Goal: Task Accomplishment & Management: Manage account settings

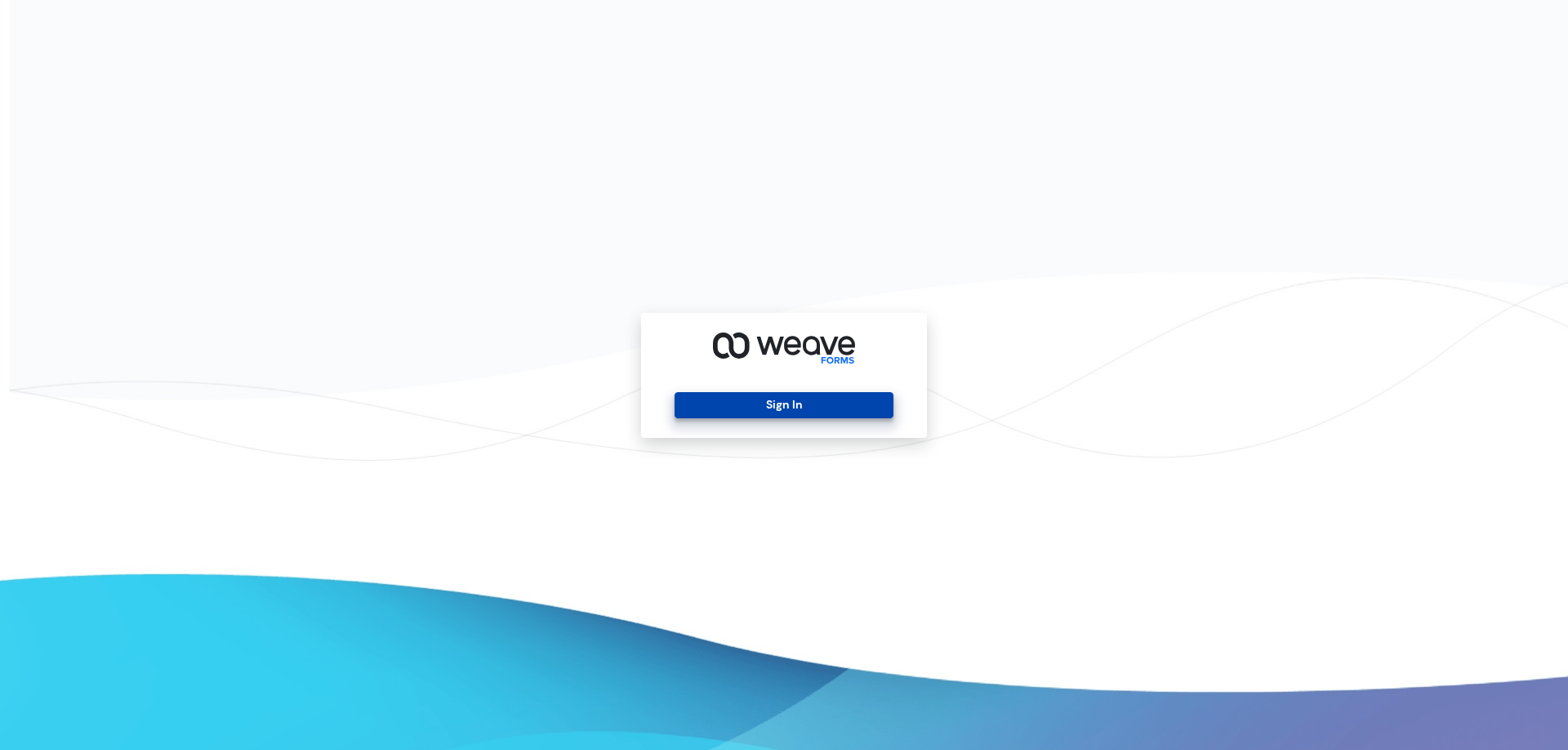
click at [769, 404] on button "Sign In" at bounding box center [783, 405] width 218 height 27
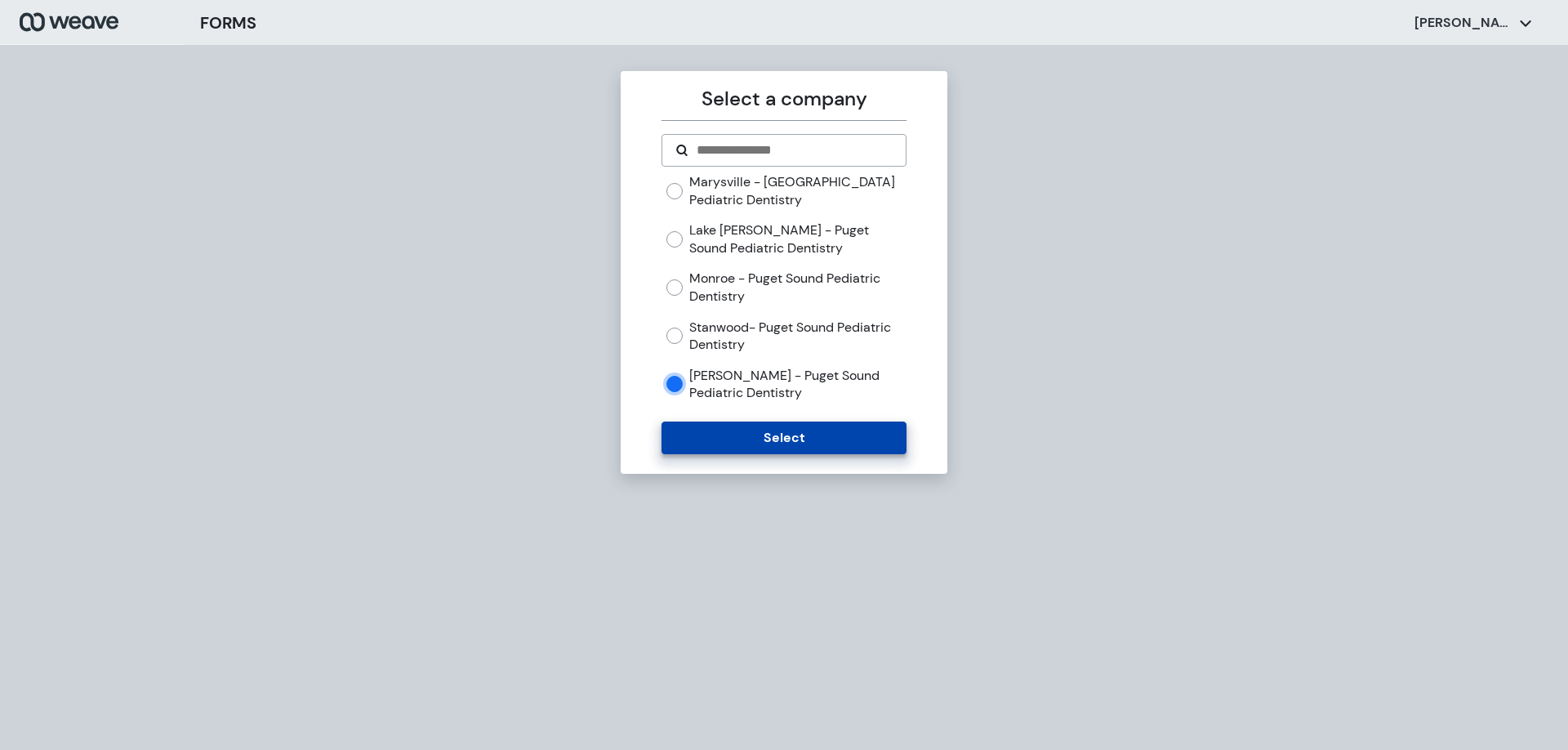
click at [715, 442] on button "Select" at bounding box center [783, 438] width 244 height 33
